Goal: Transaction & Acquisition: Purchase product/service

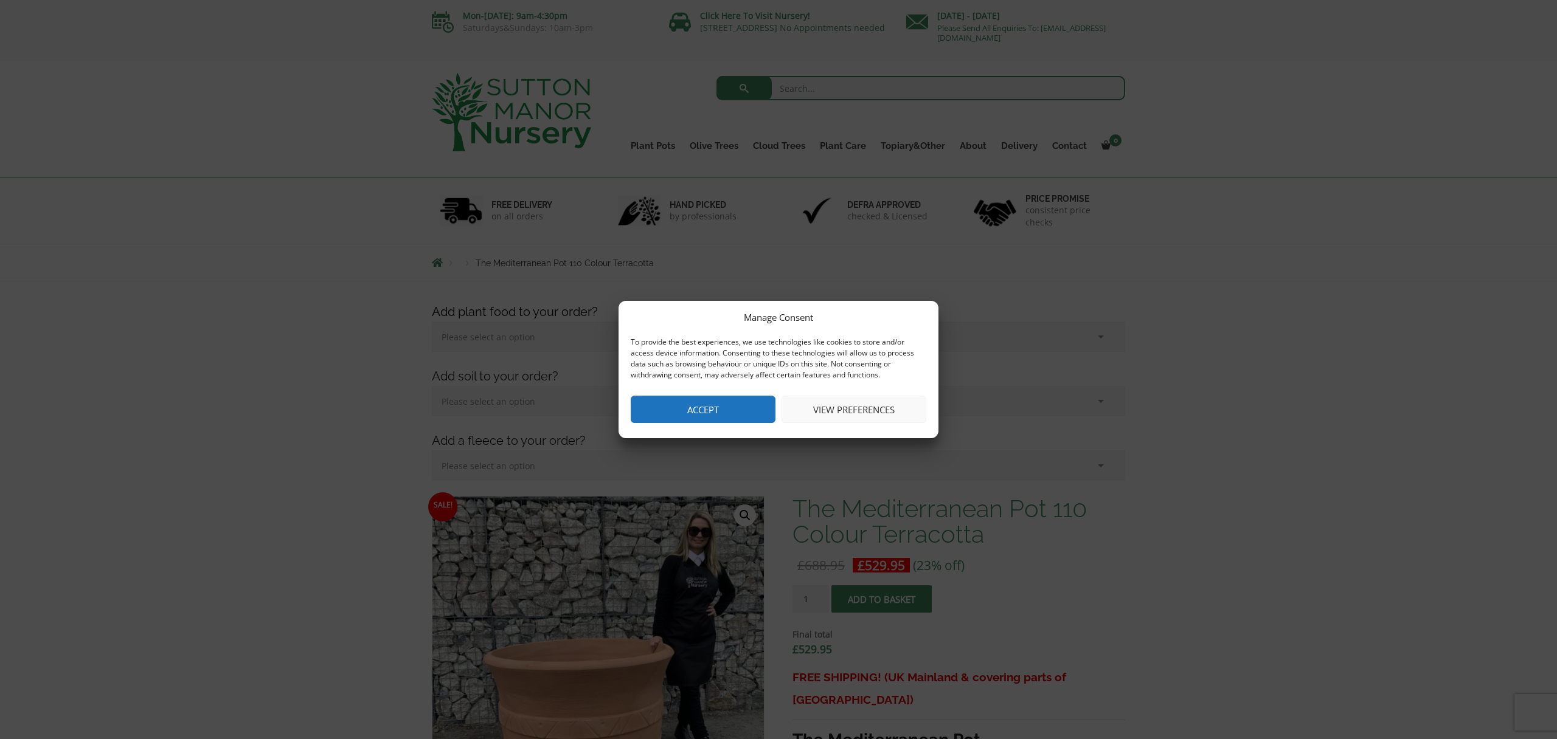
click at [714, 405] on button "Accept" at bounding box center [703, 409] width 145 height 27
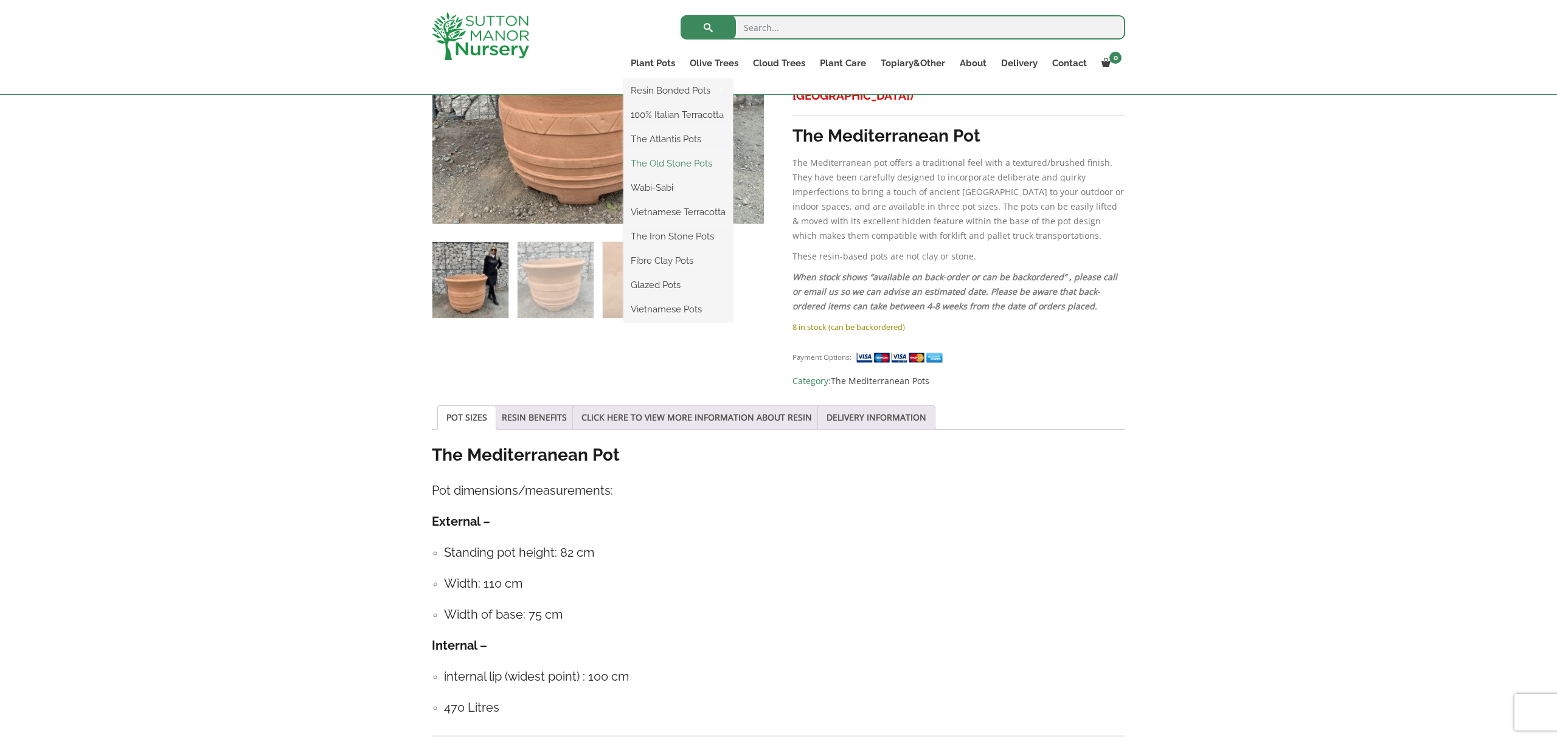
scroll to position [581, 0]
click at [665, 161] on link "The Old Stone Pots" at bounding box center [677, 163] width 109 height 18
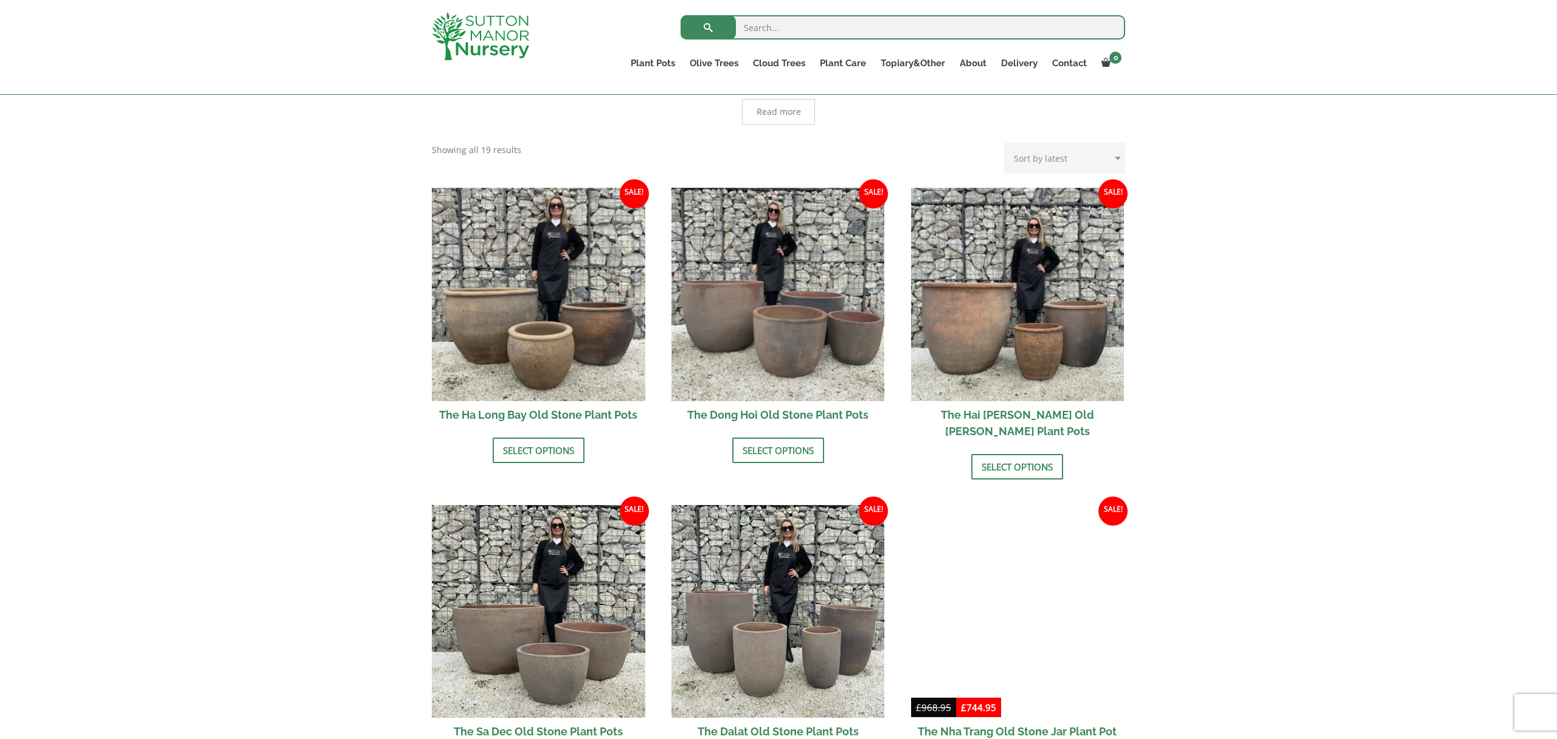
scroll to position [336, 0]
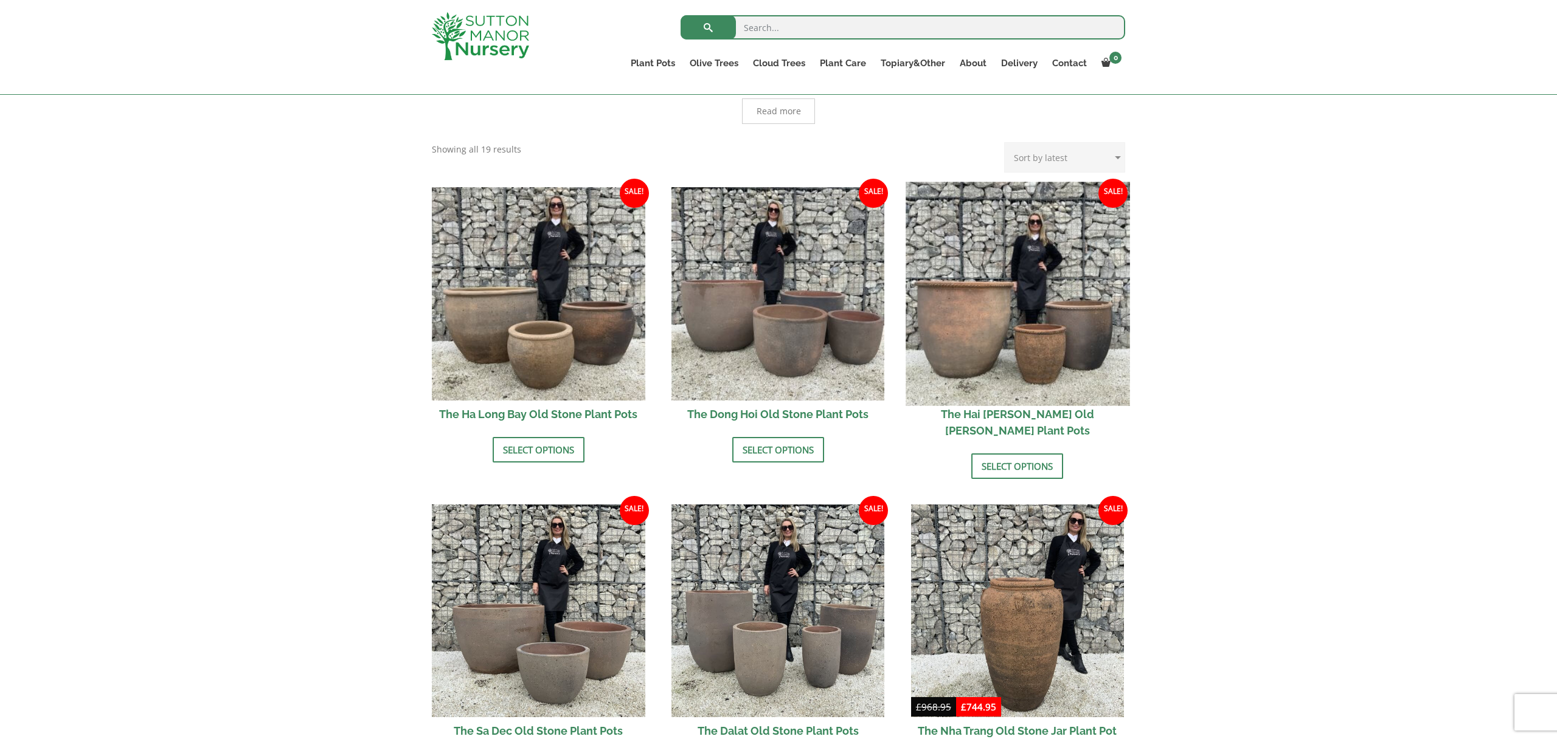
click at [981, 330] on img at bounding box center [1017, 294] width 224 height 224
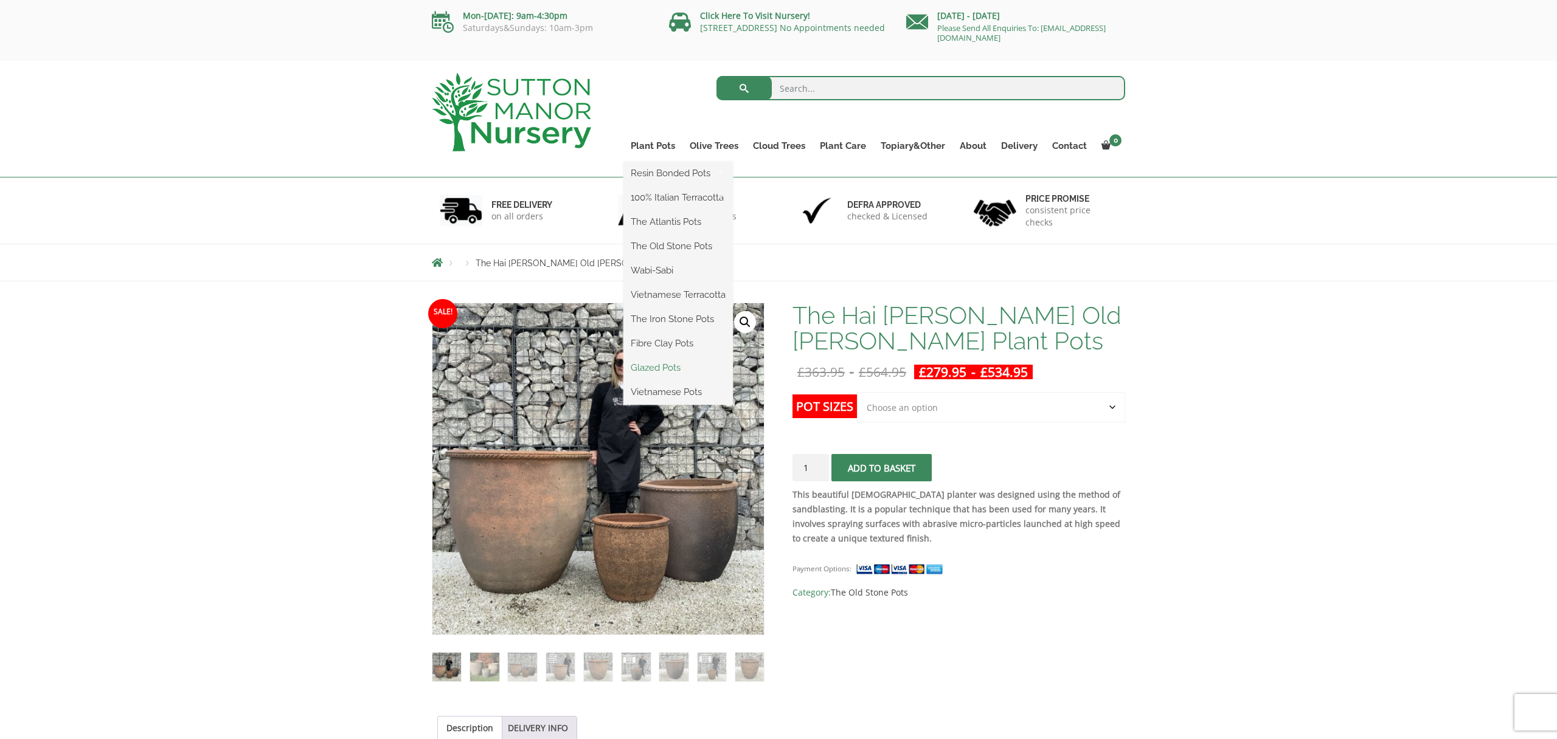
click at [668, 367] on link "Glazed Pots" at bounding box center [677, 368] width 109 height 18
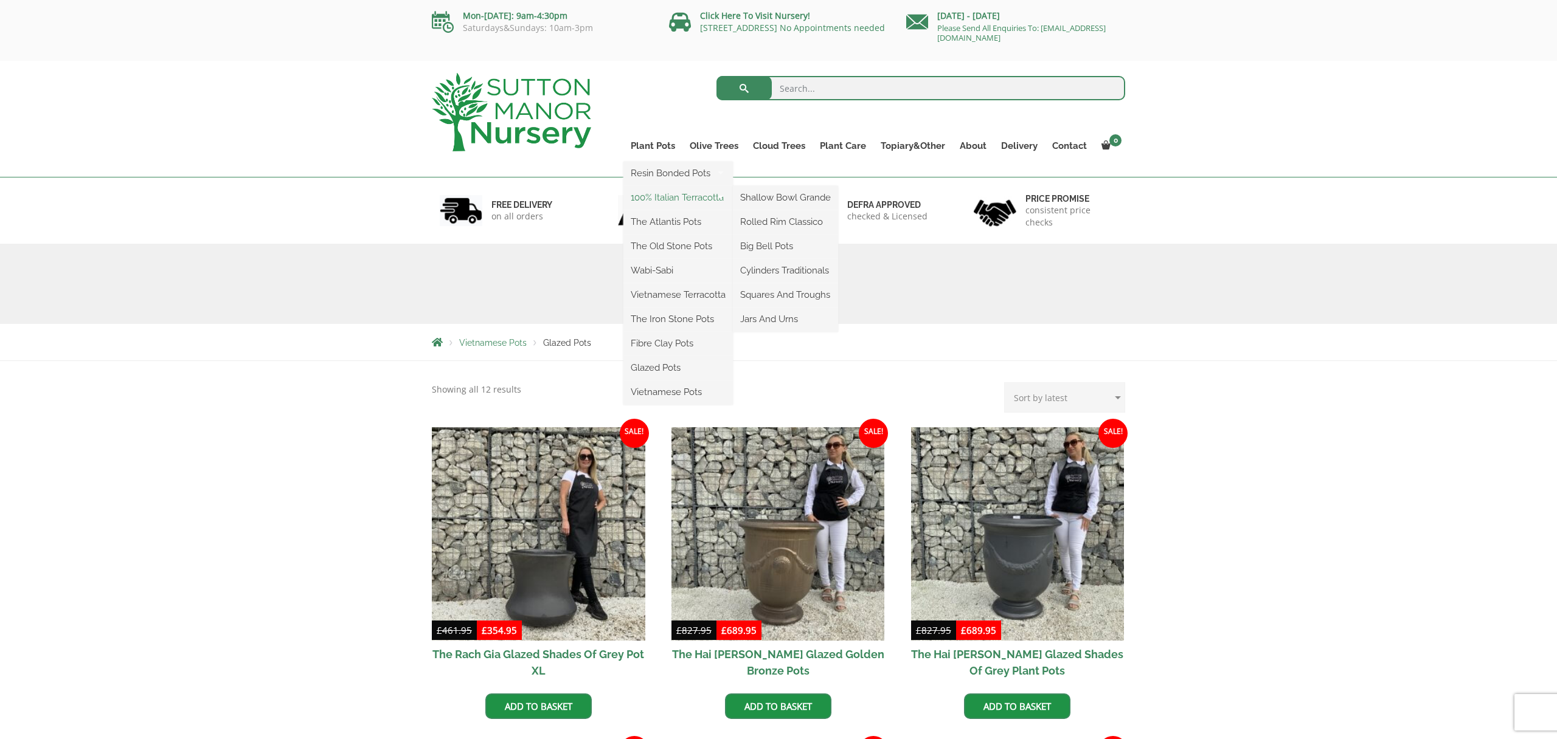
click at [670, 198] on link "100% Italian Terracotta" at bounding box center [677, 197] width 109 height 18
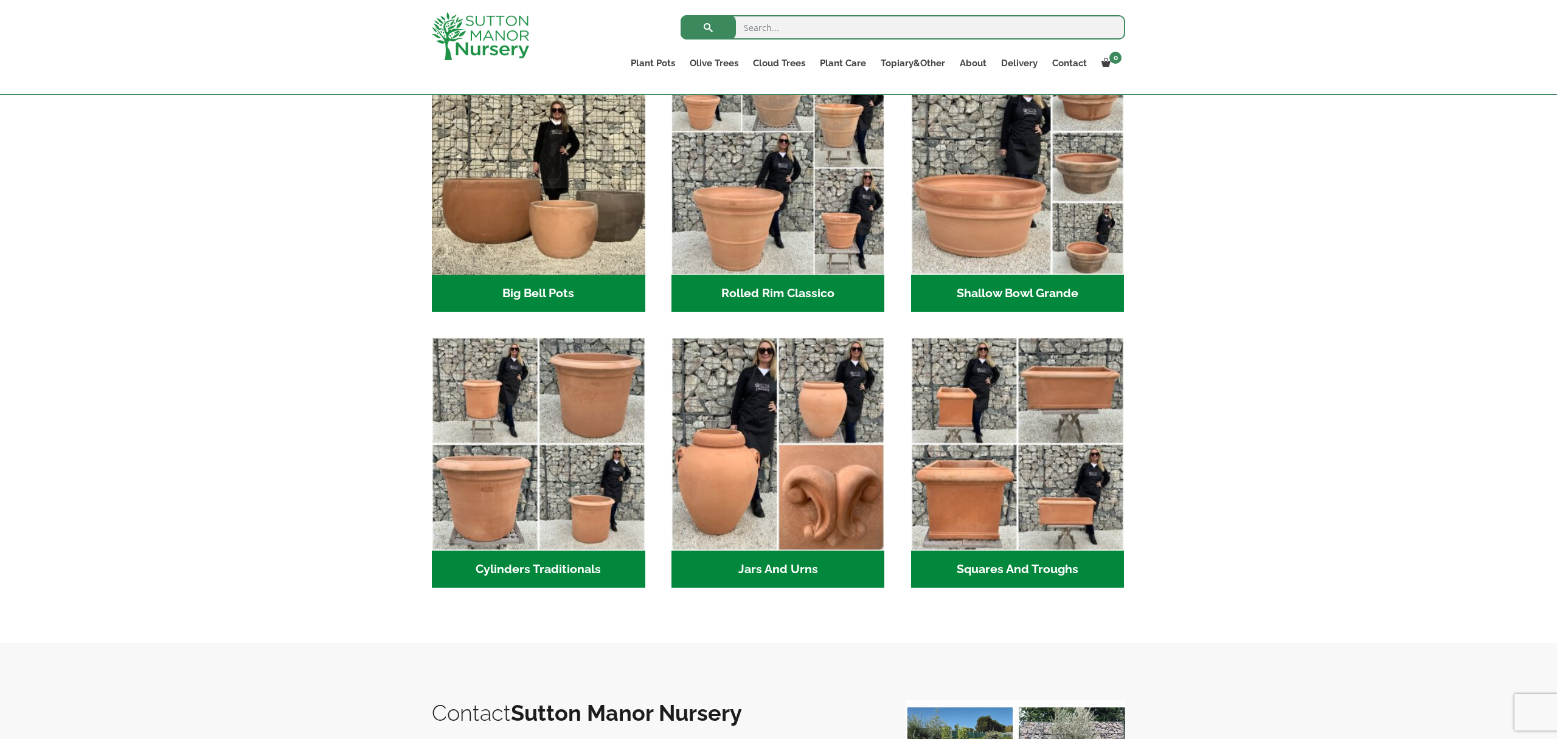
scroll to position [429, 0]
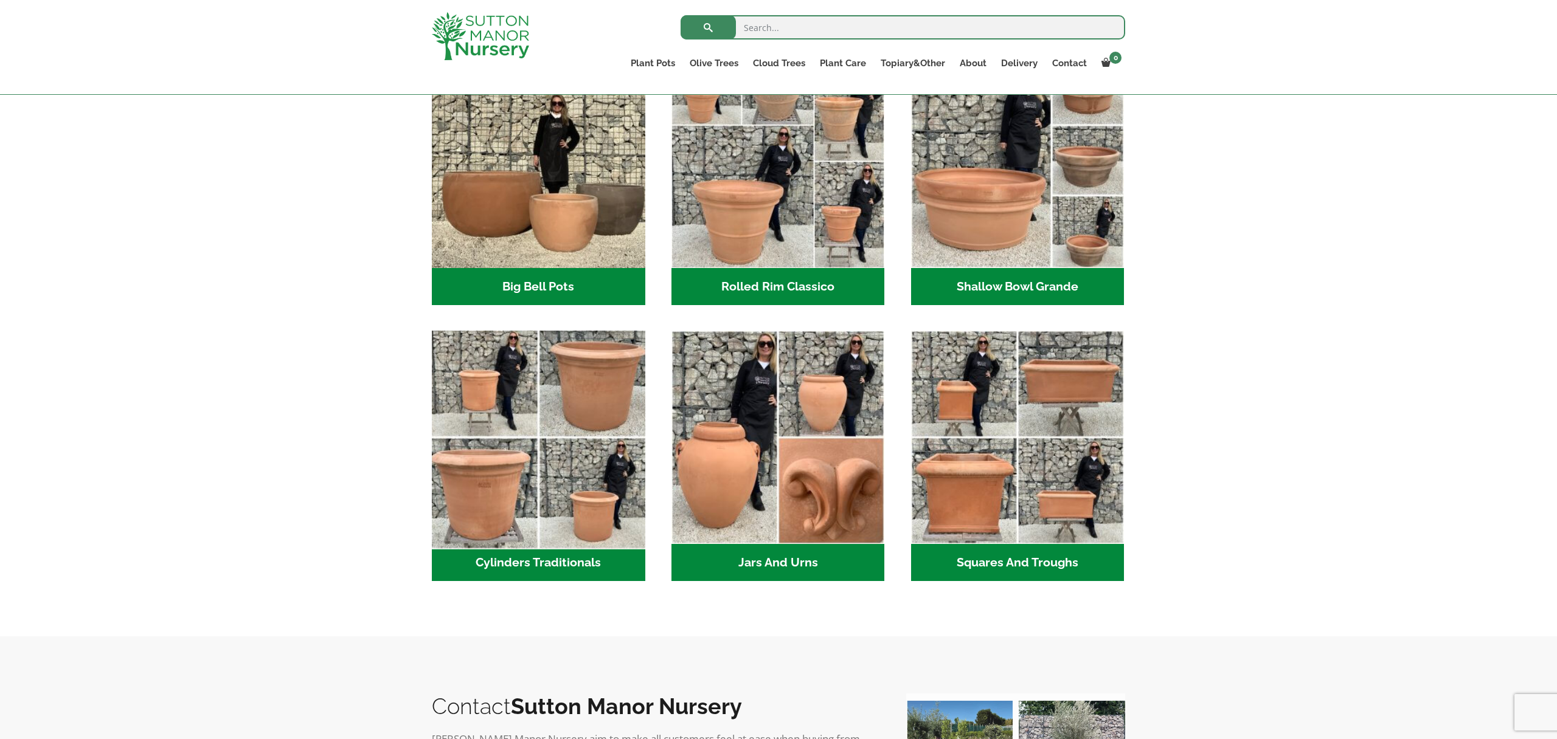
click at [503, 376] on img "Visit product category Cylinders Traditionals" at bounding box center [538, 438] width 224 height 224
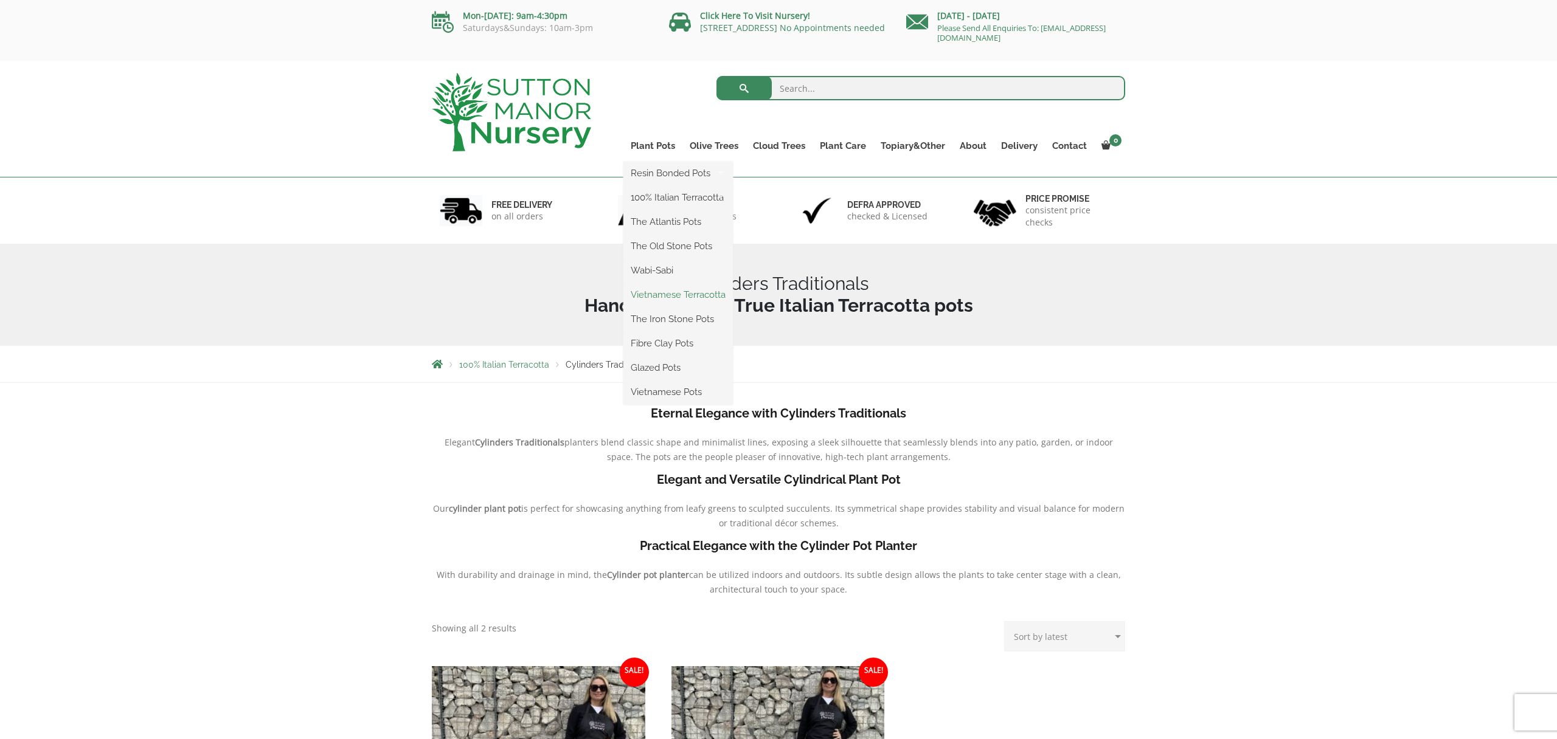
click at [666, 294] on link "Vietnamese Terracotta" at bounding box center [677, 295] width 109 height 18
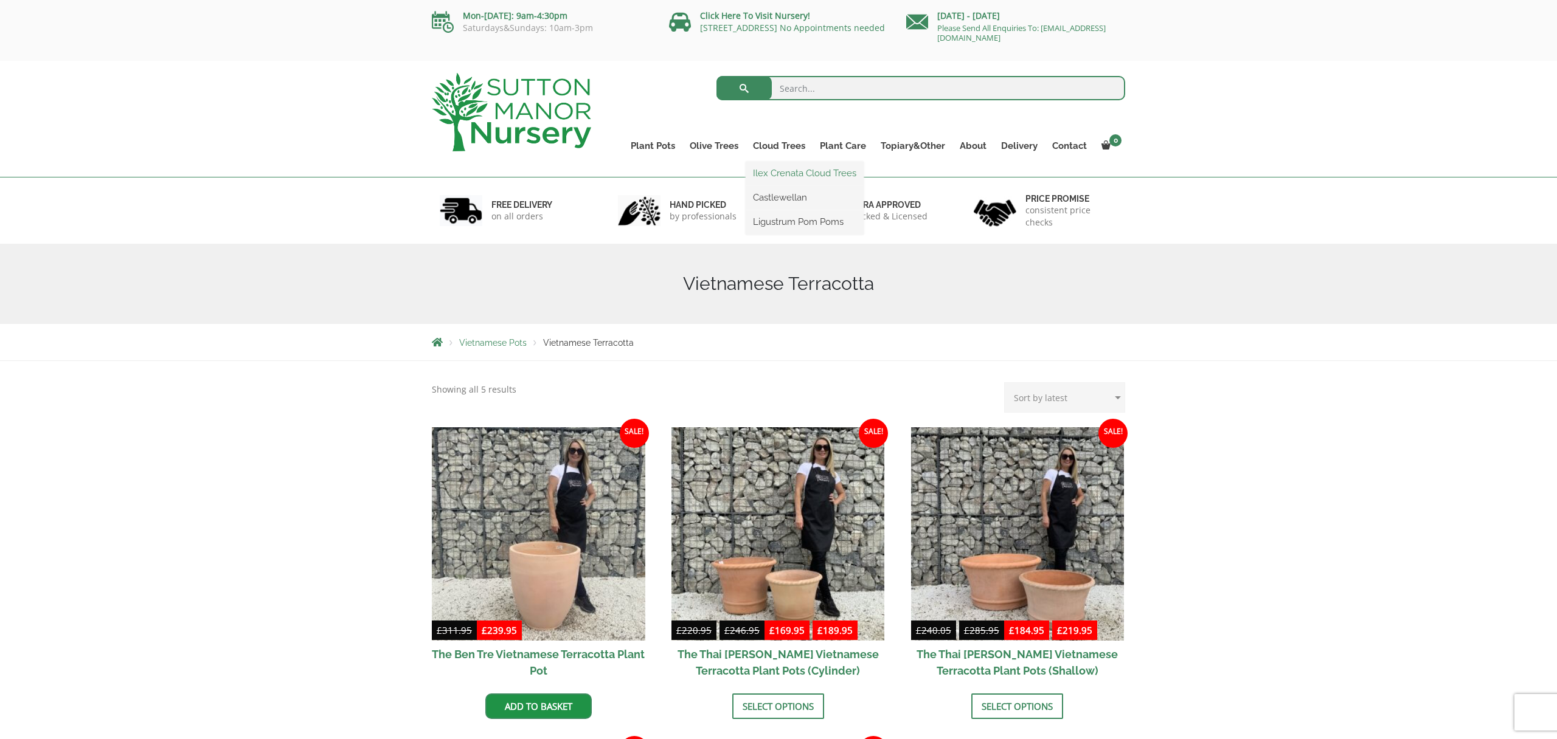
click at [783, 175] on link "Ilex Crenata Cloud Trees" at bounding box center [804, 173] width 118 height 18
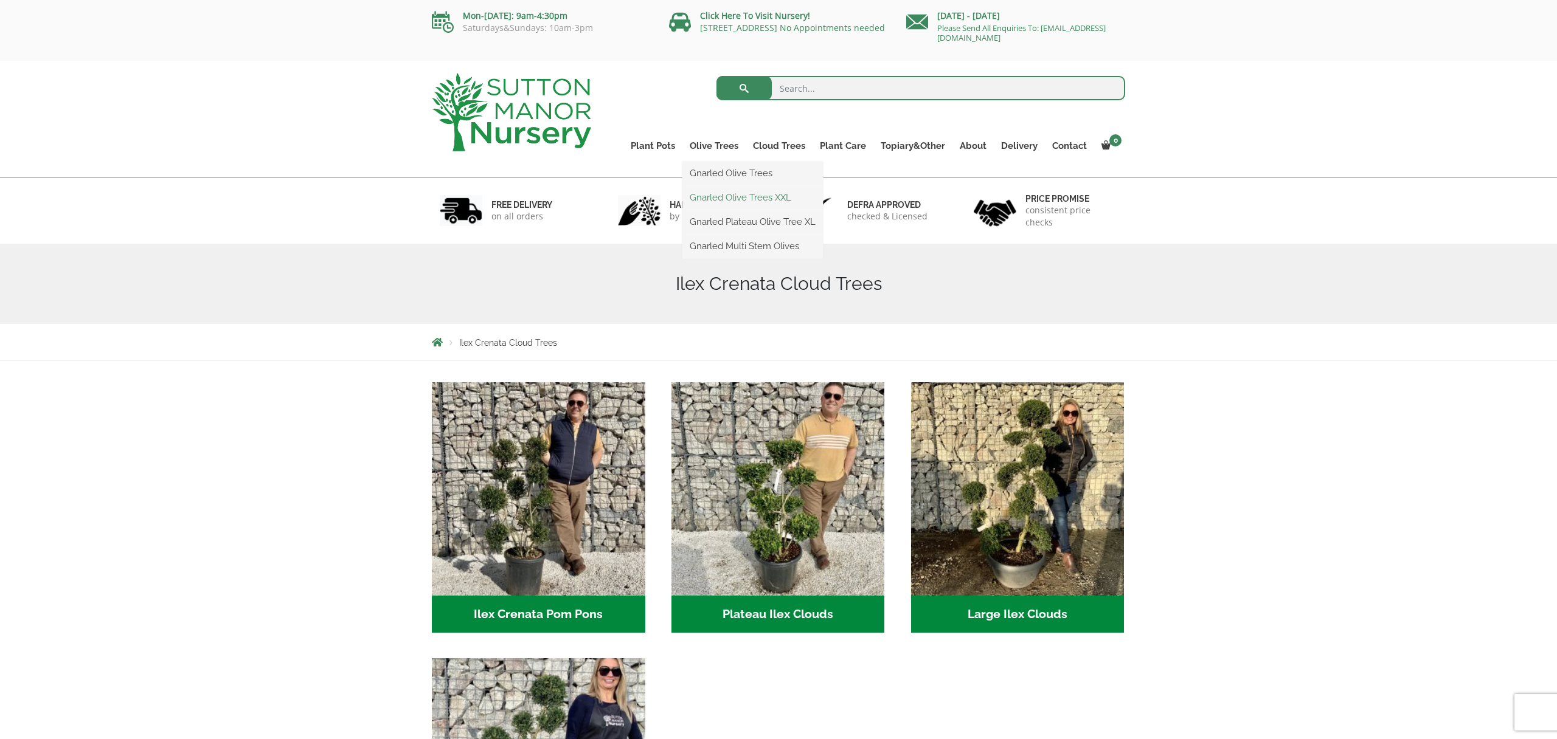
click at [730, 196] on link "Gnarled Olive Trees XXL" at bounding box center [752, 197] width 140 height 18
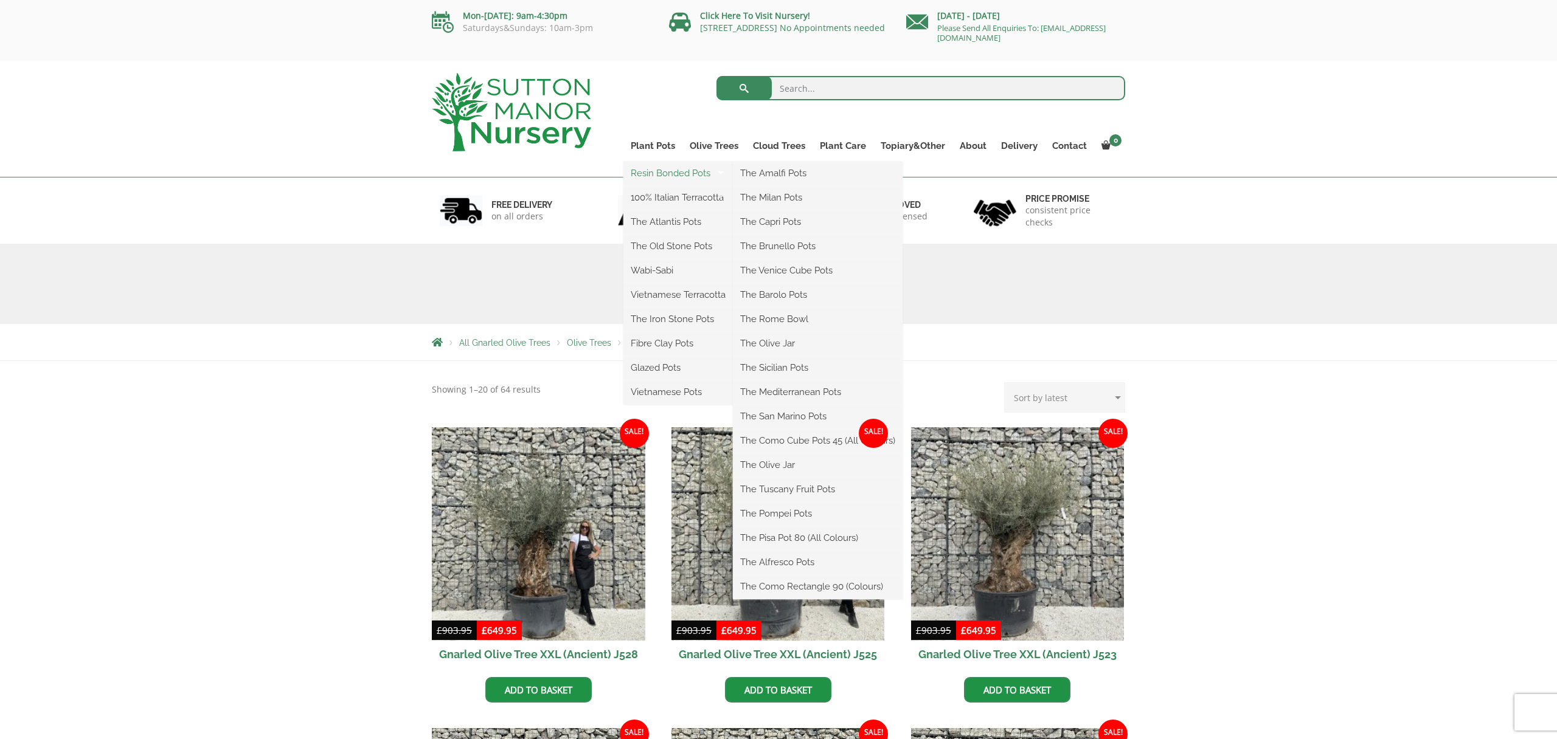
click at [655, 171] on link "Resin Bonded Pots" at bounding box center [677, 173] width 109 height 18
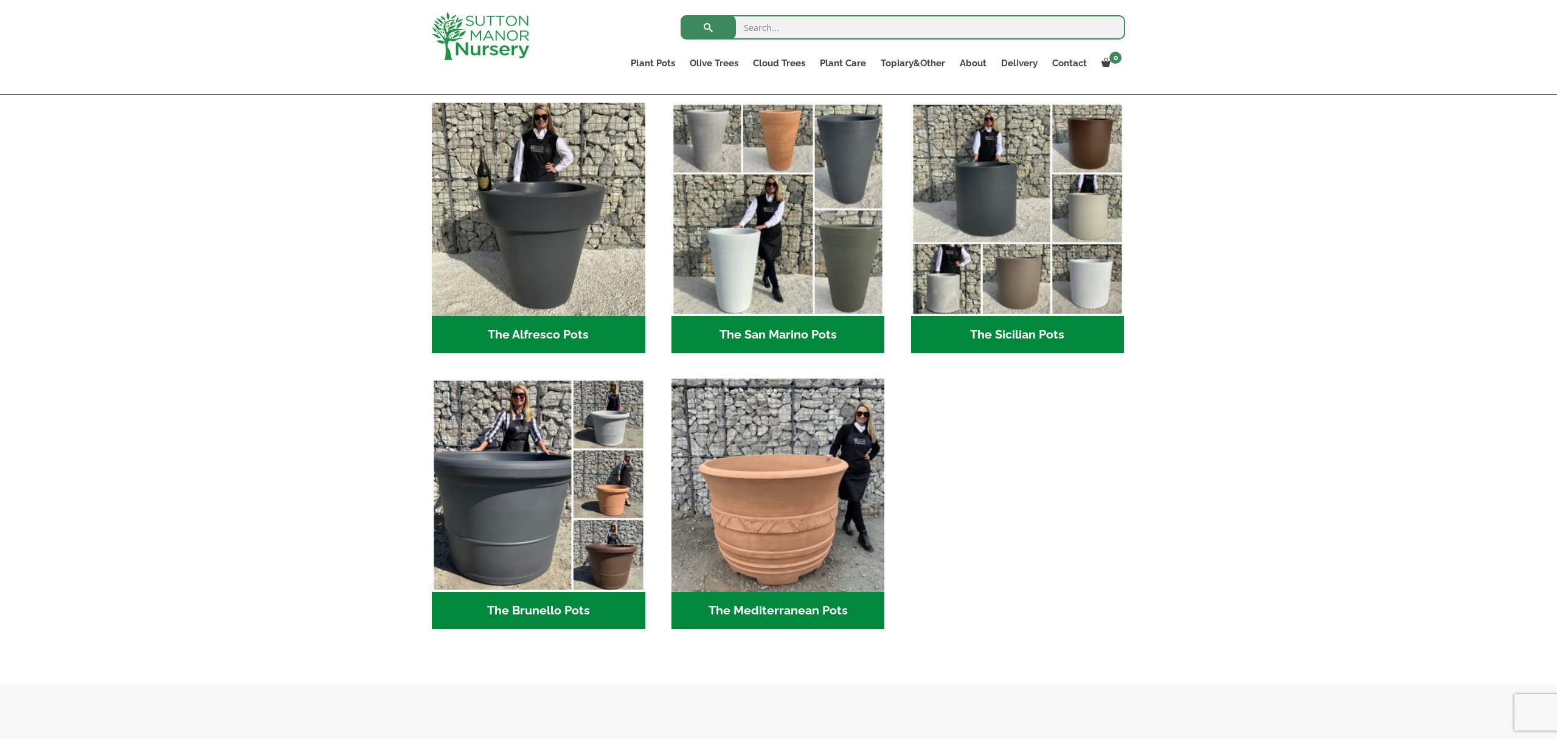
scroll to position [1432, 0]
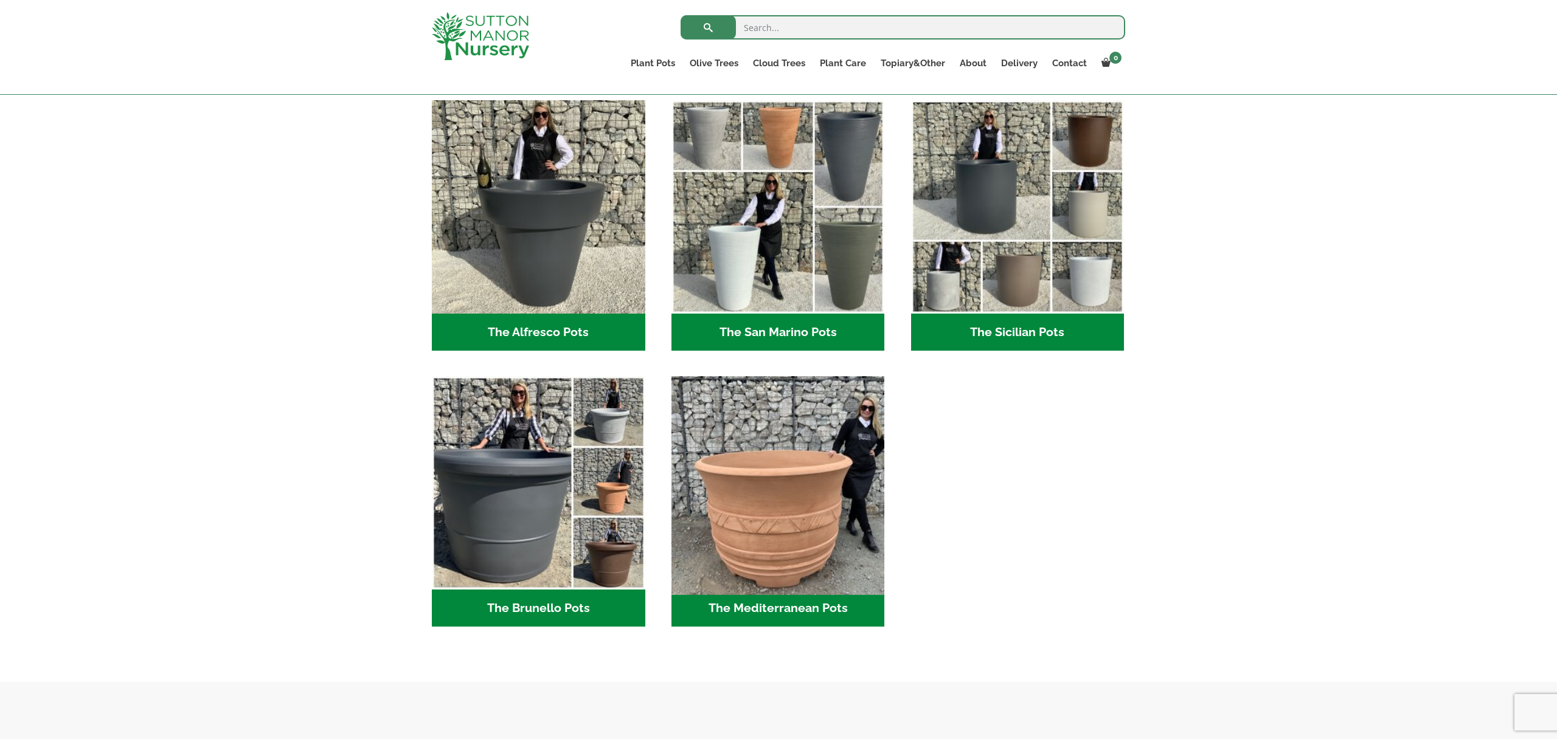
click at [779, 510] on img "Visit product category The Mediterranean Pots" at bounding box center [778, 484] width 224 height 224
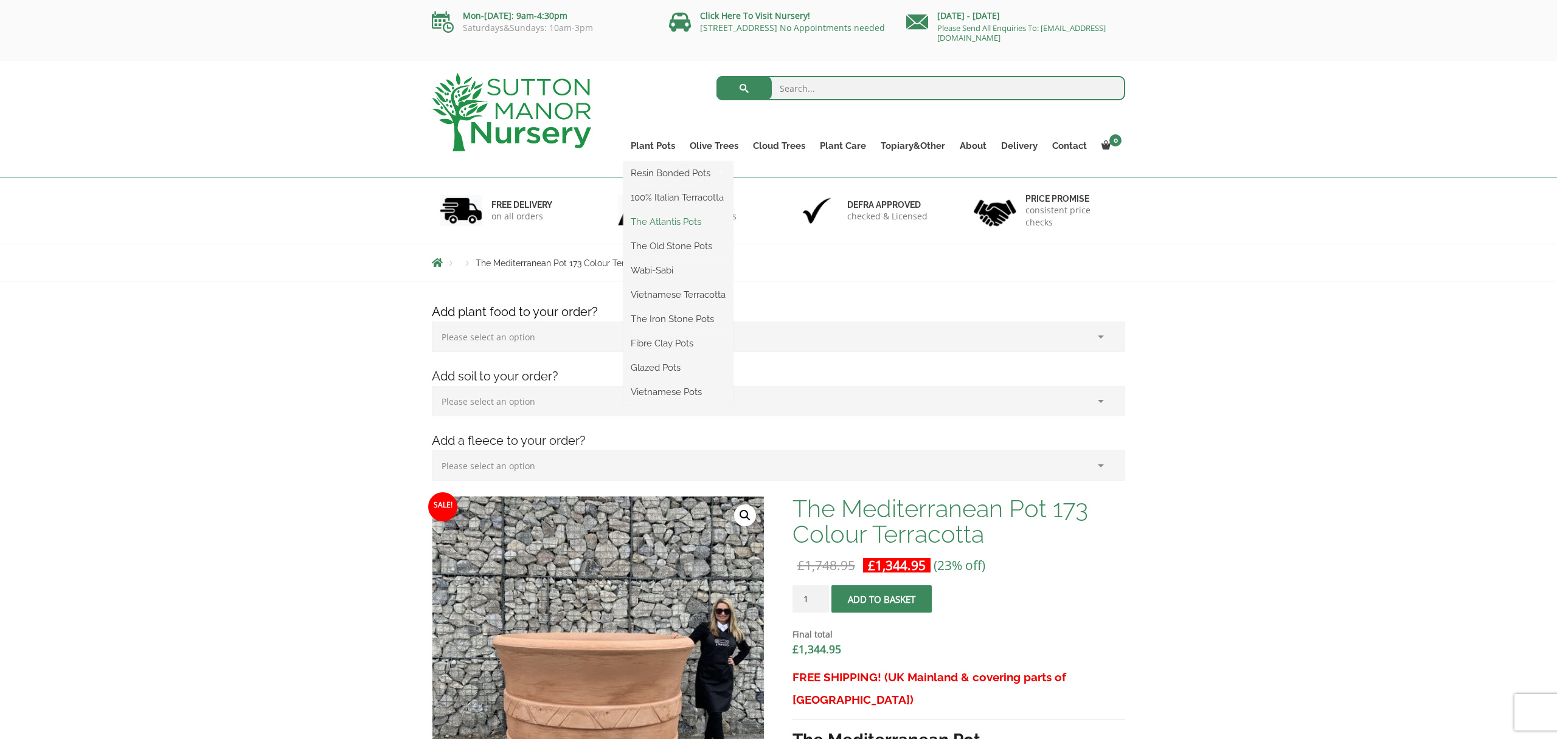
click at [661, 222] on link "The Atlantis Pots" at bounding box center [677, 222] width 109 height 18
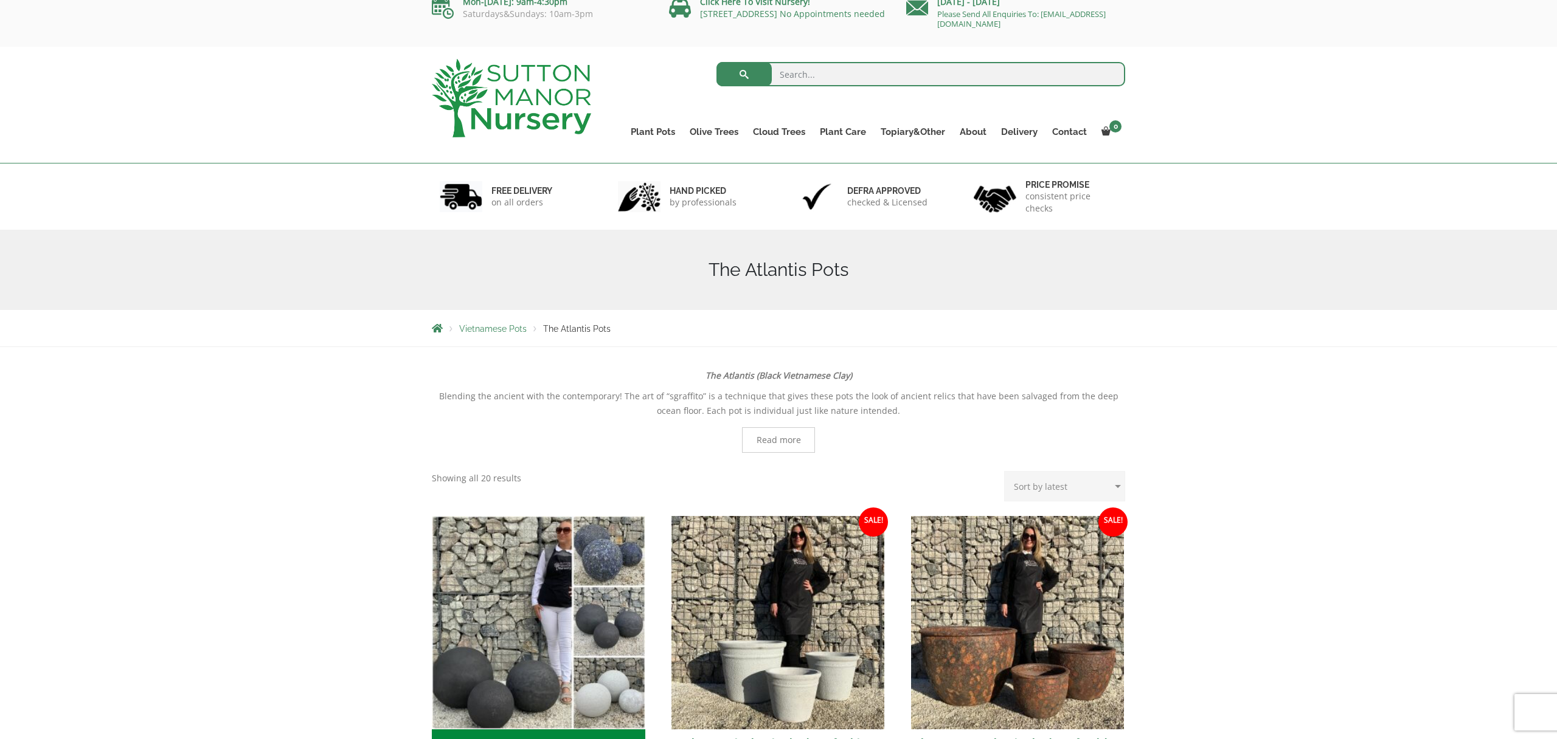
scroll to position [1, 0]
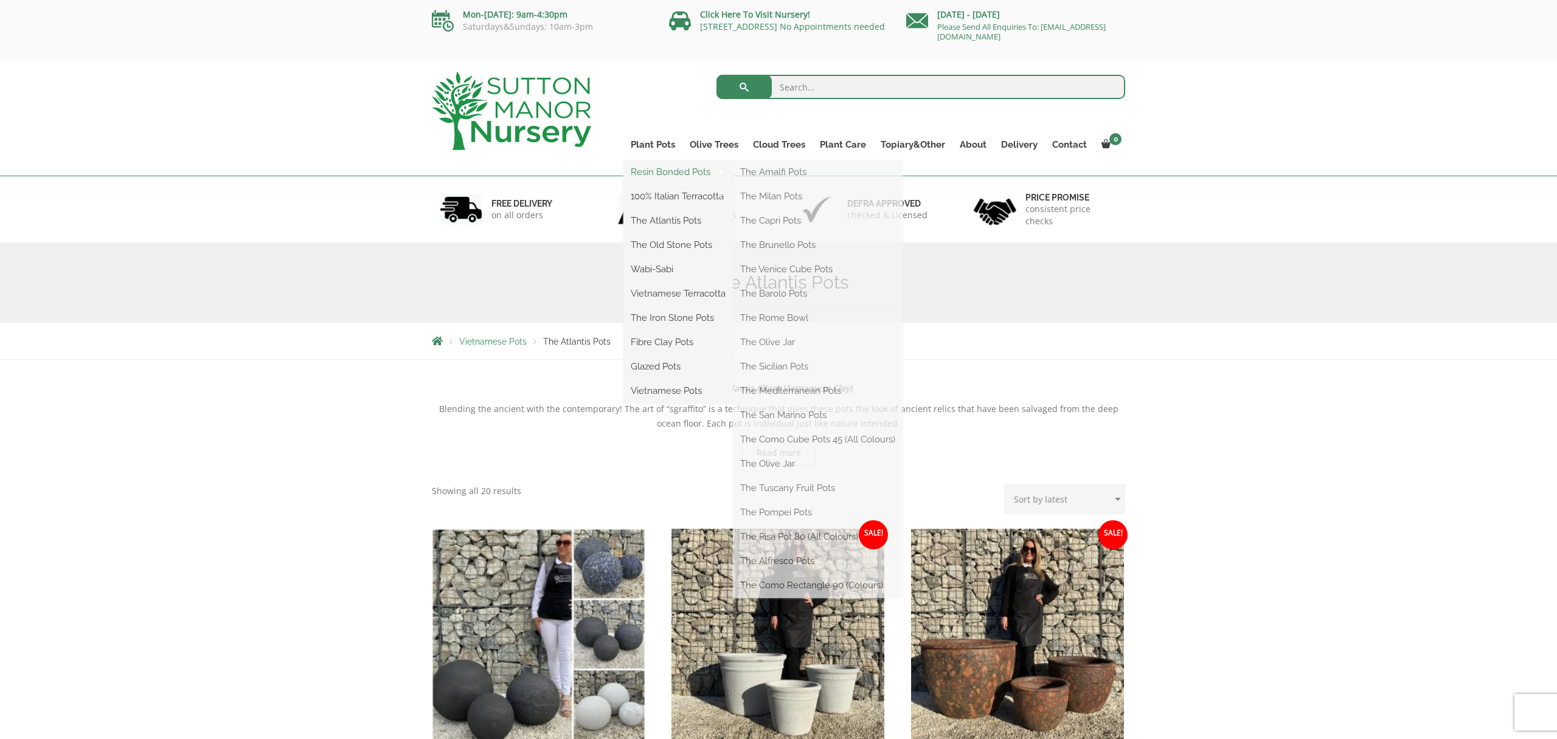
click at [658, 170] on link "Resin Bonded Pots" at bounding box center [677, 172] width 109 height 18
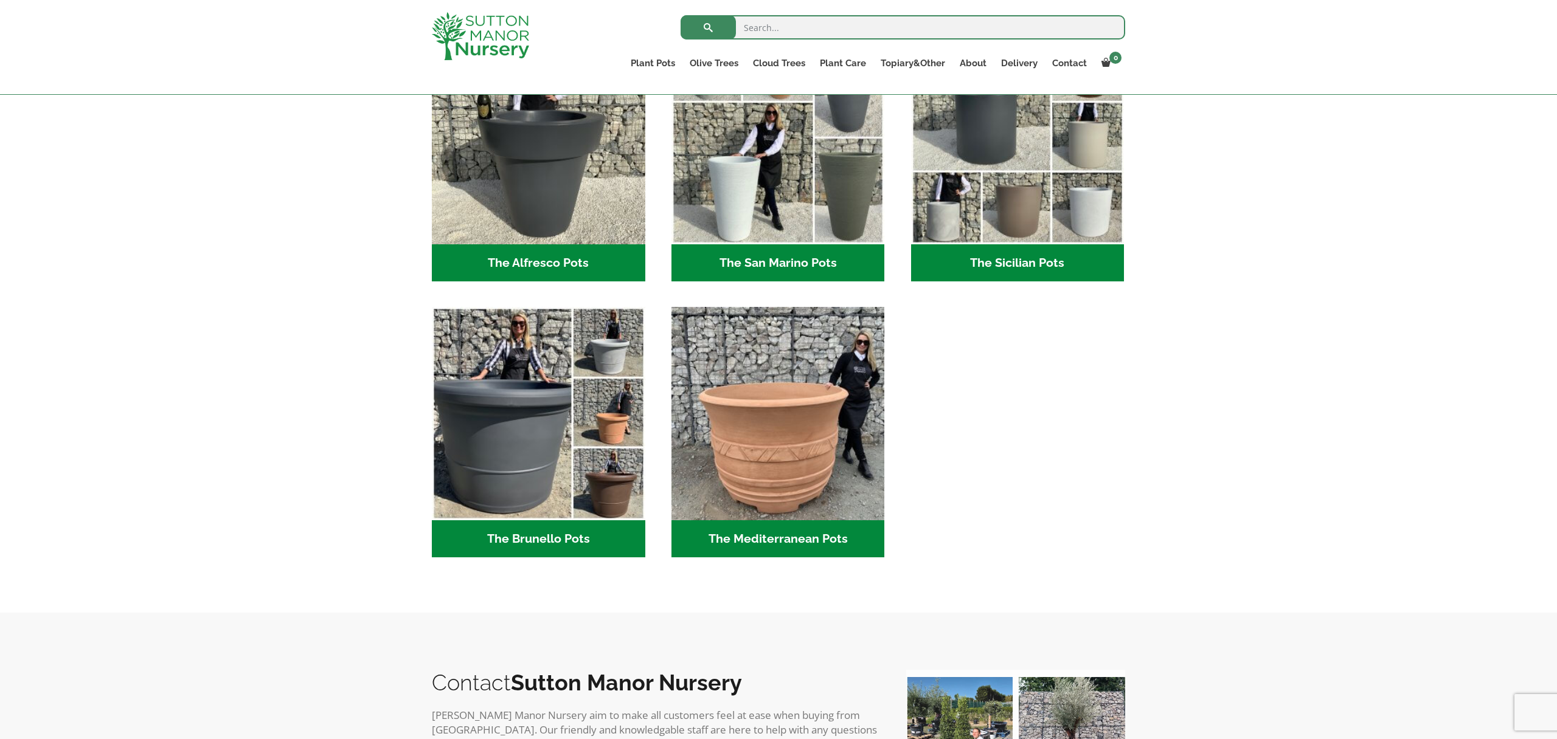
scroll to position [1503, 0]
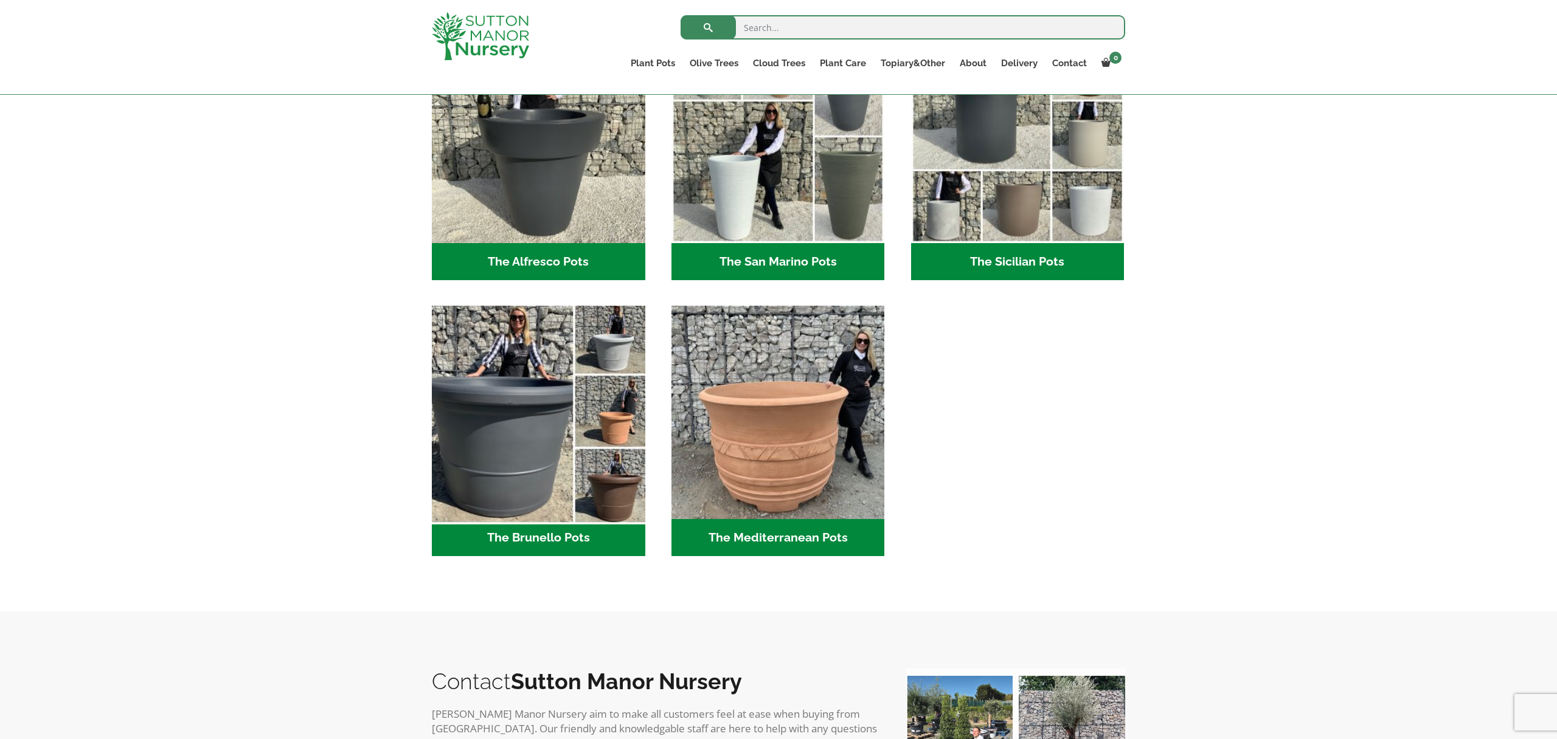
click at [515, 406] on img "Visit product category The Brunello Pots" at bounding box center [538, 413] width 224 height 224
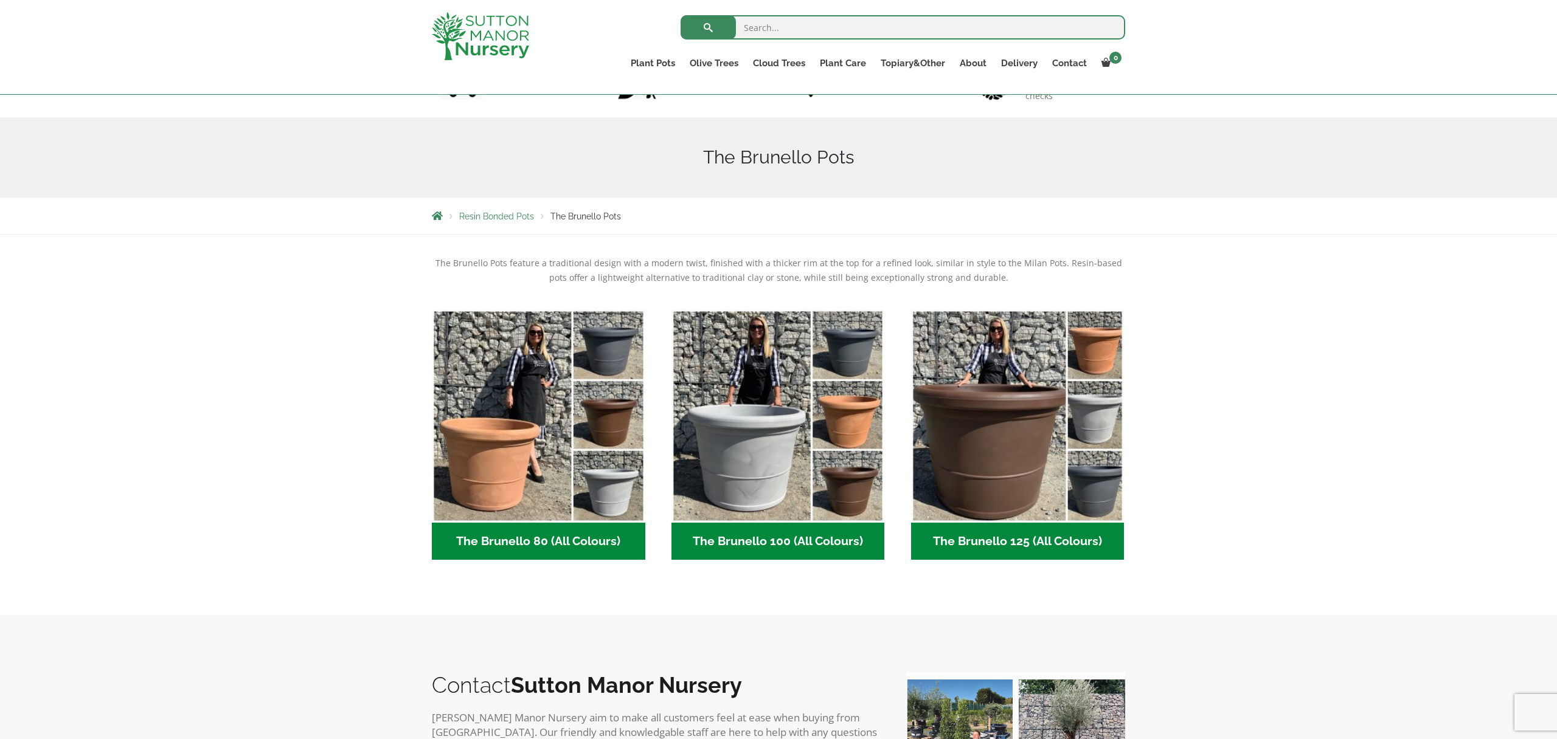
scroll to position [104, 0]
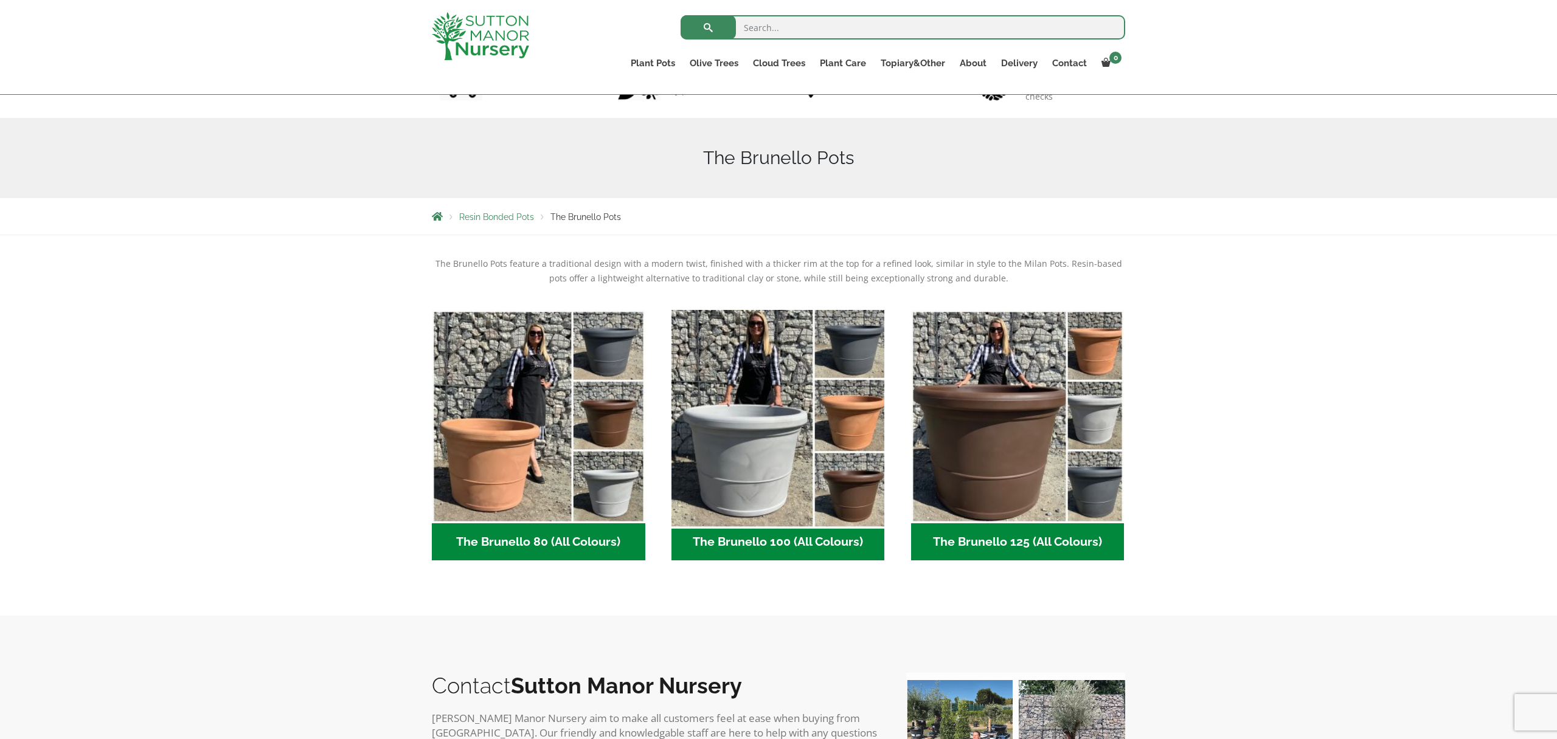
click at [773, 443] on img "Visit product category The Brunello 100 (All Colours)" at bounding box center [778, 417] width 224 height 224
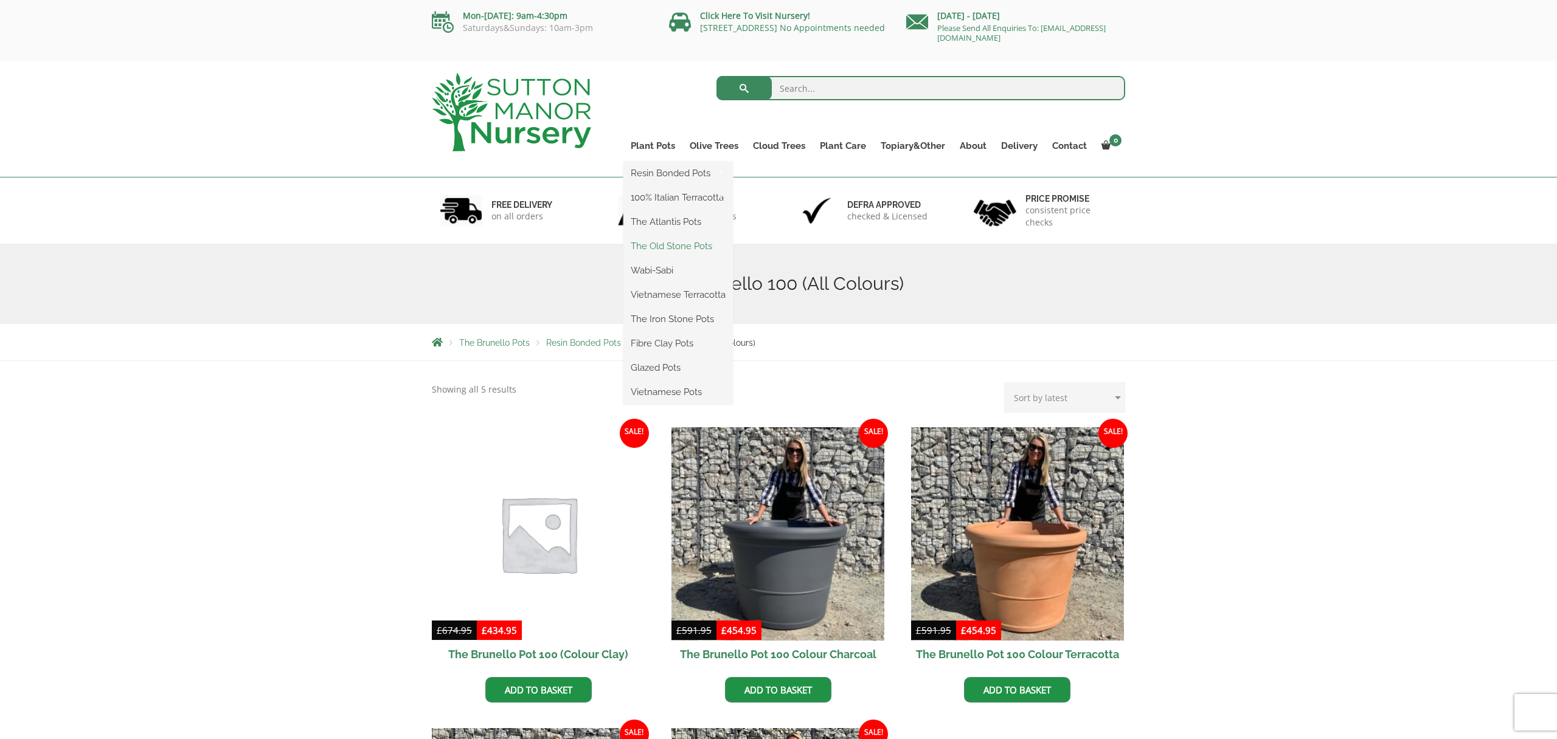
click at [693, 245] on link "The Old Stone Pots" at bounding box center [677, 246] width 109 height 18
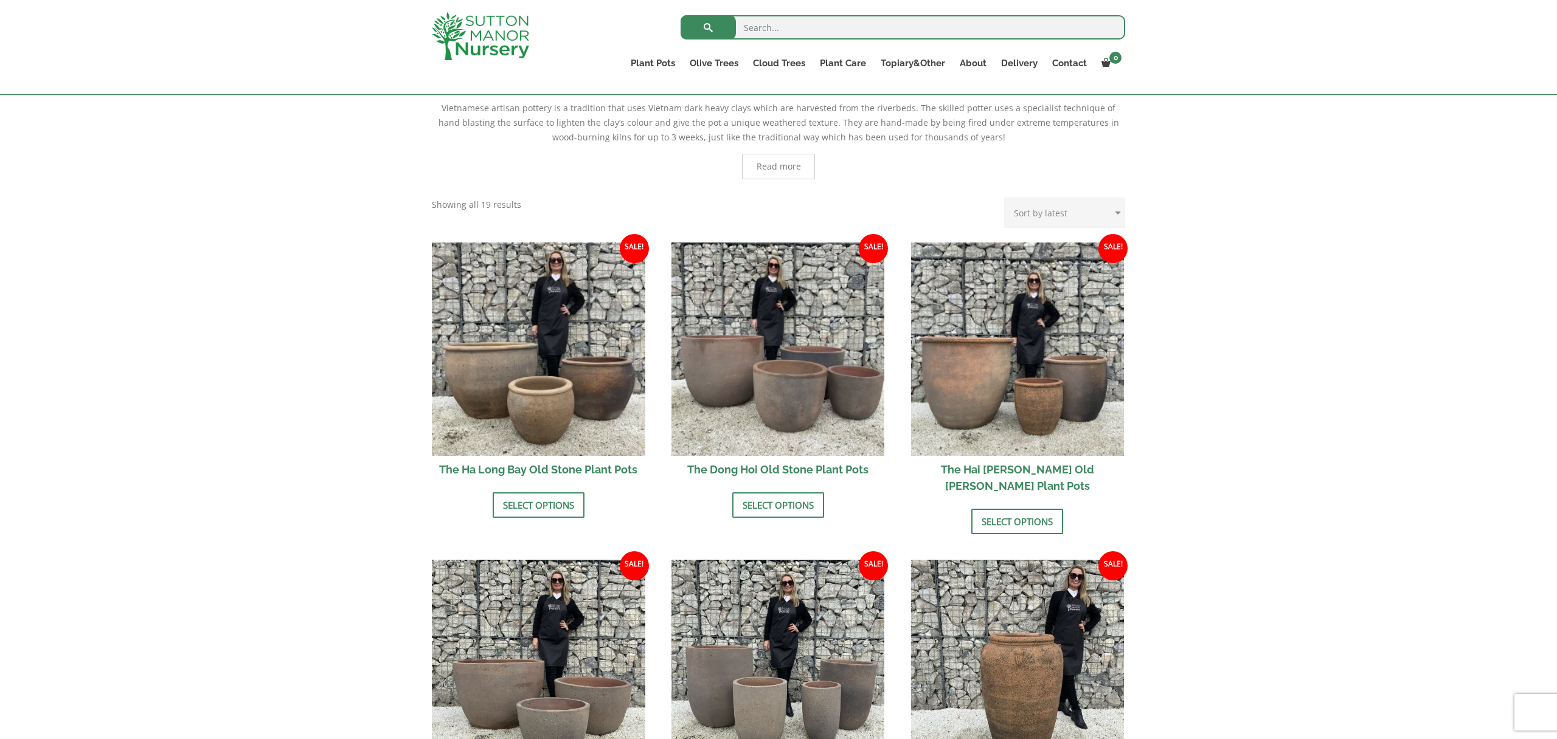
scroll to position [275, 0]
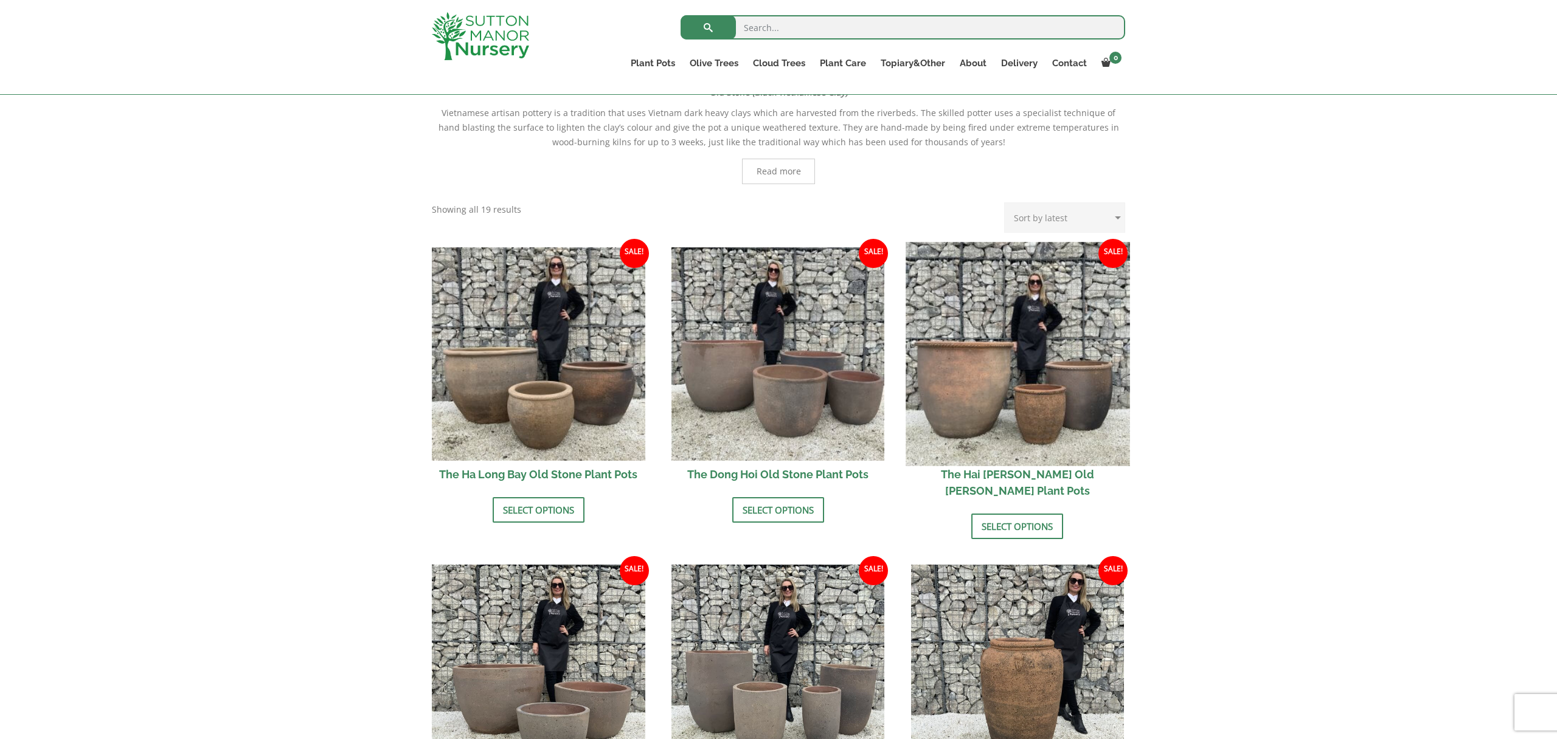
click at [976, 372] on img at bounding box center [1017, 354] width 224 height 224
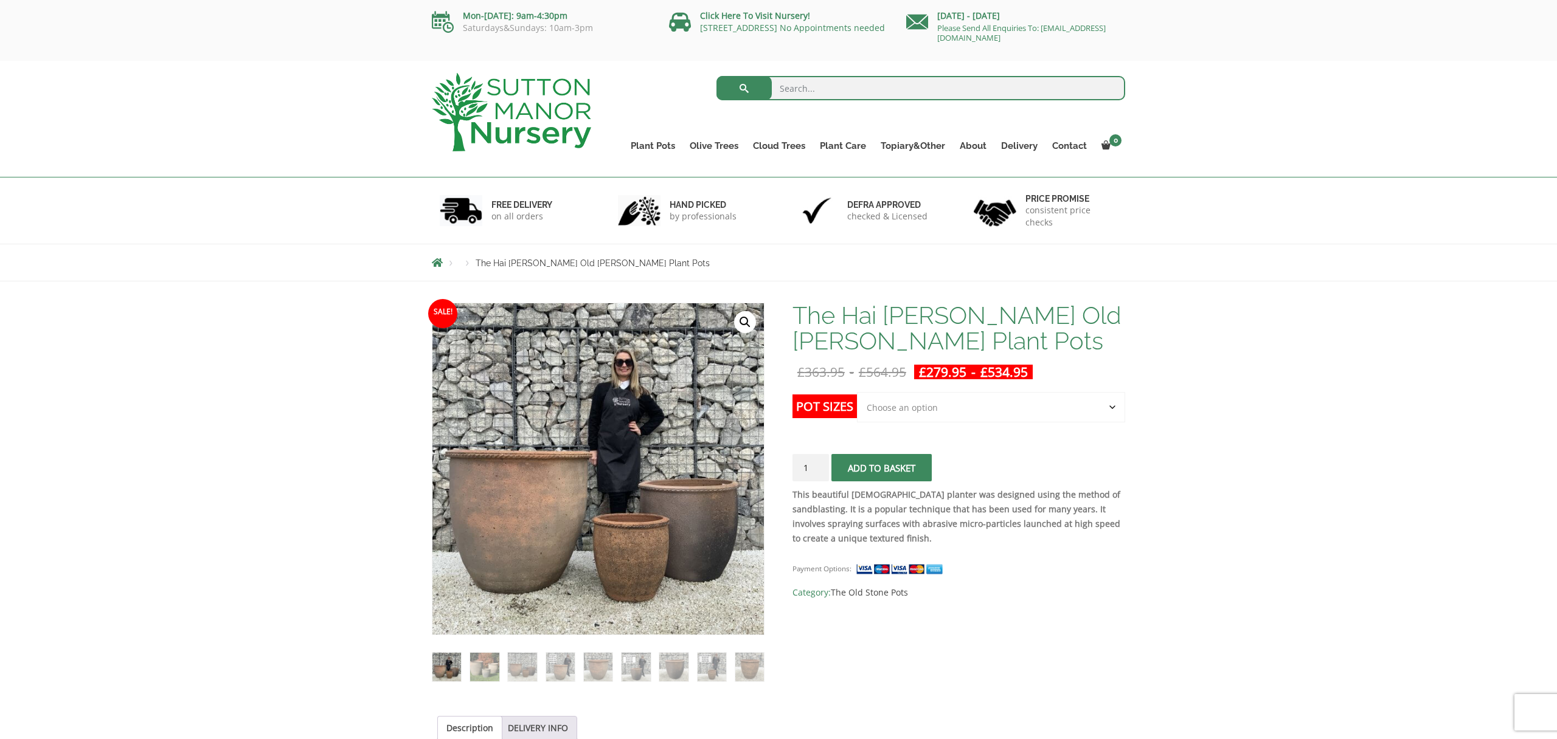
click at [1091, 410] on select "Choose an option Click here to buy the 3rd to Largest Pot In The Picture Click …" at bounding box center [991, 407] width 268 height 30
select select "Click here to buy the Largest pot In The Picture"
